Goal: Obtain resource: Obtain resource

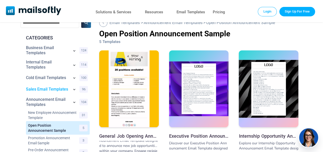
scroll to position [26, 0]
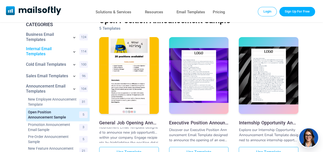
click at [42, 53] on link "Internal Email Templates" at bounding box center [47, 51] width 43 height 10
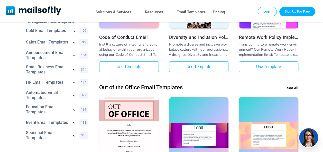
scroll to position [103, 0]
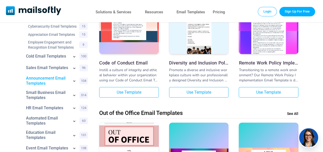
click at [38, 82] on link "Announcement Email Templates" at bounding box center [47, 81] width 43 height 10
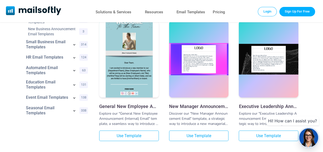
scroll to position [154, 0]
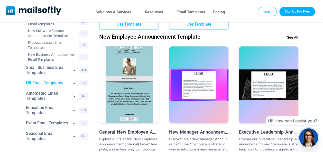
click at [38, 83] on link "HR Email Templates" at bounding box center [47, 83] width 43 height 5
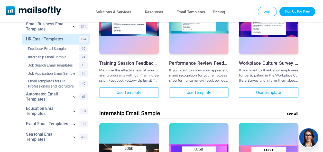
scroll to position [103, 0]
click at [196, 74] on div "If you want to show your appreciation and recognition for your employees’ perfo…" at bounding box center [199, 75] width 60 height 15
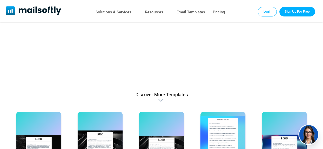
scroll to position [308, 0]
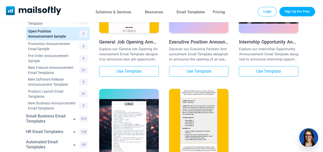
scroll to position [103, 0]
